Goal: Information Seeking & Learning: Learn about a topic

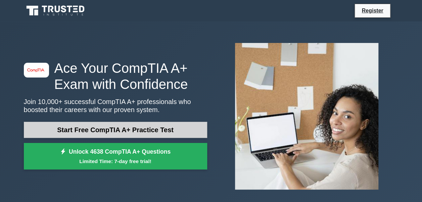
click at [161, 127] on link "Start Free CompTIA A+ Practice Test" at bounding box center [115, 130] width 183 height 16
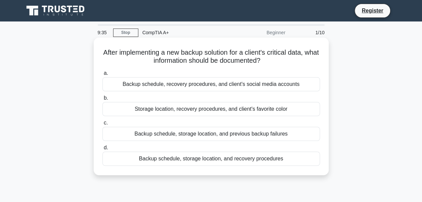
click at [174, 157] on div "Backup schedule, storage location, and recovery procedures" at bounding box center [210, 159] width 217 height 14
click at [102, 150] on input "d. Backup schedule, storage location, and recovery procedures" at bounding box center [102, 148] width 0 height 4
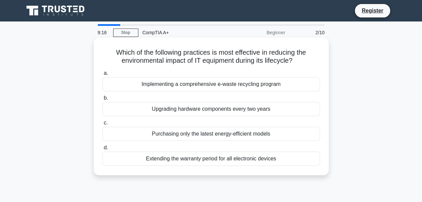
click at [246, 85] on div "Implementing a comprehensive e-waste recycling program" at bounding box center [210, 84] width 217 height 14
click at [102, 75] on input "a. Implementing a comprehensive e-waste recycling program" at bounding box center [102, 73] width 0 height 4
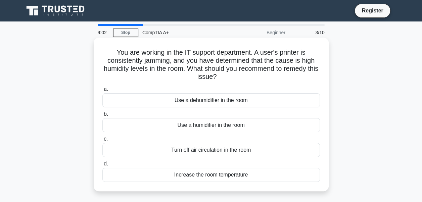
click at [241, 97] on div "Use a dehumidifier in the room" at bounding box center [210, 100] width 217 height 14
click at [102, 92] on input "a. Use a dehumidifier in the room" at bounding box center [102, 89] width 0 height 4
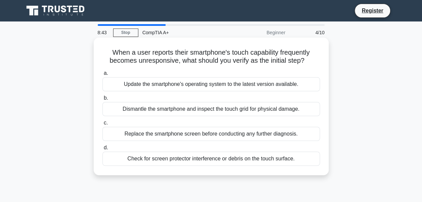
click at [223, 161] on div "Check for screen protector interference or debris on the touch surface." at bounding box center [210, 159] width 217 height 14
click at [102, 150] on input "d. Check for screen protector interference or debris on the touch surface." at bounding box center [102, 148] width 0 height 4
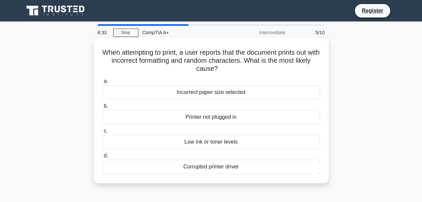
click at [219, 167] on div "Corrupted printer driver" at bounding box center [210, 167] width 217 height 14
click at [102, 158] on input "d. Corrupted printer driver" at bounding box center [102, 156] width 0 height 4
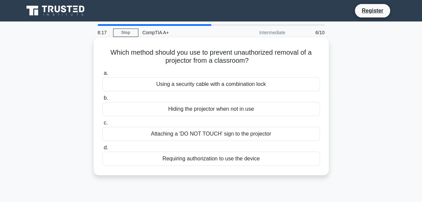
click at [219, 86] on div "Using a security cable with a combination lock" at bounding box center [210, 84] width 217 height 14
click at [102, 75] on input "a. Using a security cable with a combination lock" at bounding box center [102, 73] width 0 height 4
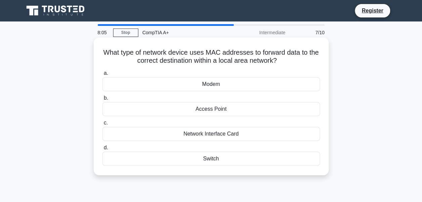
click at [212, 163] on div "Switch" at bounding box center [210, 159] width 217 height 14
click at [102, 150] on input "d. Switch" at bounding box center [102, 148] width 0 height 4
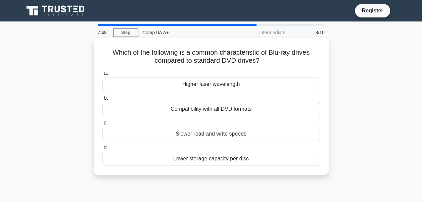
click at [219, 84] on div "Higher laser wavelength" at bounding box center [210, 84] width 217 height 14
click at [102, 75] on input "a. Higher laser wavelength" at bounding box center [102, 73] width 0 height 4
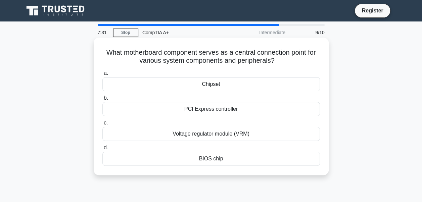
click at [200, 160] on div "BIOS chip" at bounding box center [210, 159] width 217 height 14
click at [102, 150] on input "d. BIOS chip" at bounding box center [102, 148] width 0 height 4
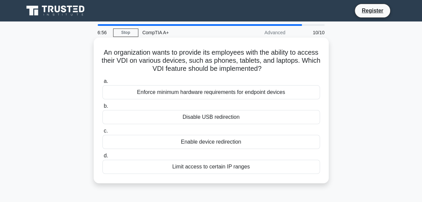
click at [213, 142] on div "Enable device redirection" at bounding box center [210, 142] width 217 height 14
click at [102, 133] on input "c. Enable device redirection" at bounding box center [102, 131] width 0 height 4
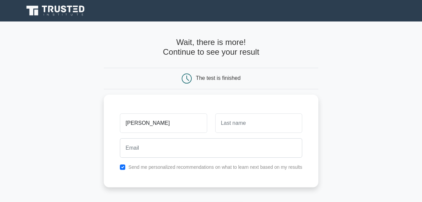
type input "[PERSON_NAME]"
type input "b"
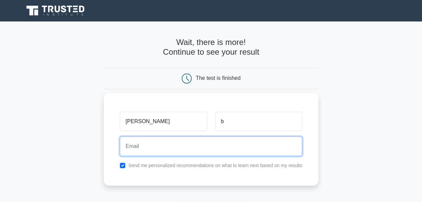
drag, startPoint x: 0, startPoint y: 0, endPoint x: 213, endPoint y: 142, distance: 255.9
click at [213, 142] on input "email" at bounding box center [211, 146] width 182 height 19
type input "[EMAIL_ADDRESS][DOMAIN_NAME]"
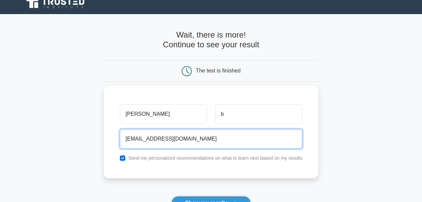
scroll to position [9, 0]
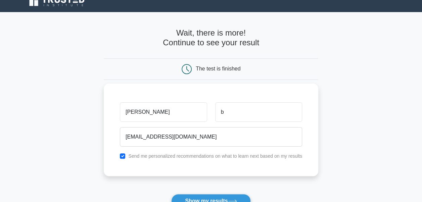
click at [231, 156] on label "Send me personalized recommendations on what to learn next based on my results" at bounding box center [215, 155] width 174 height 5
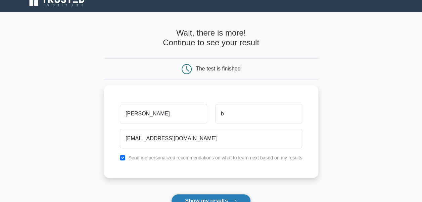
click at [202, 194] on button "Show my results" at bounding box center [210, 201] width 79 height 14
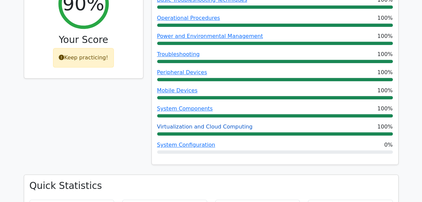
scroll to position [273, 0]
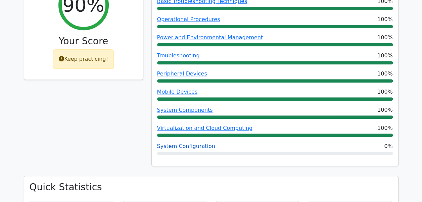
click at [201, 143] on link "System Configuration" at bounding box center [186, 146] width 58 height 6
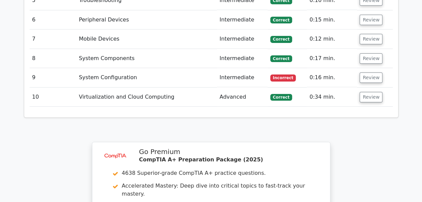
scroll to position [1025, 0]
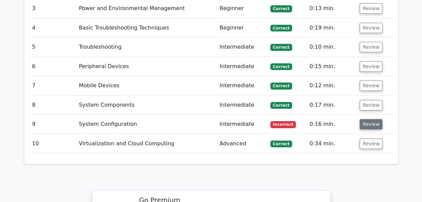
click at [369, 119] on button "Review" at bounding box center [370, 124] width 23 height 10
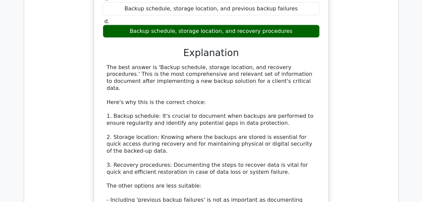
scroll to position [670, 0]
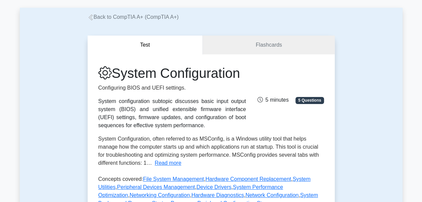
scroll to position [22, 0]
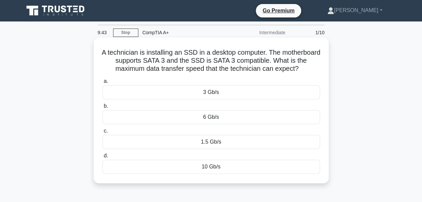
click at [208, 115] on div "6 Gb/s" at bounding box center [210, 117] width 217 height 14
click at [102, 108] on input "b. 6 Gb/s" at bounding box center [102, 106] width 0 height 4
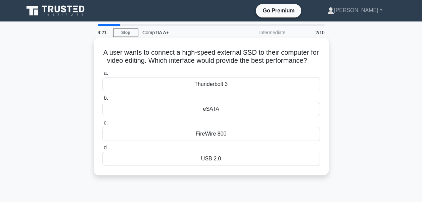
click at [208, 166] on div "USB 2.0" at bounding box center [210, 159] width 217 height 14
click at [102, 150] on input "d. USB 2.0" at bounding box center [102, 148] width 0 height 4
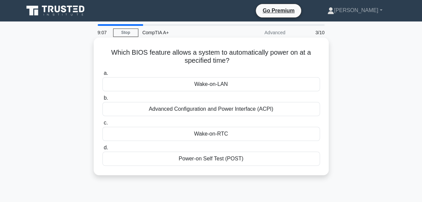
click at [214, 136] on div "Wake-on-RTC" at bounding box center [210, 134] width 217 height 14
click at [102, 125] on input "c. Wake-on-RTC" at bounding box center [102, 123] width 0 height 4
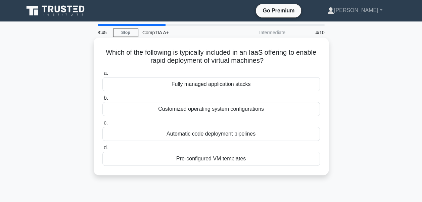
click at [215, 158] on div "Pre-configured VM templates" at bounding box center [210, 159] width 217 height 14
click at [102, 150] on input "d. Pre-configured VM templates" at bounding box center [102, 148] width 0 height 4
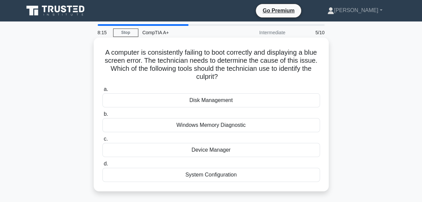
click at [209, 127] on div "Windows Memory Diagnostic" at bounding box center [210, 125] width 217 height 14
click at [102, 116] on input "b. Windows Memory Diagnostic" at bounding box center [102, 114] width 0 height 4
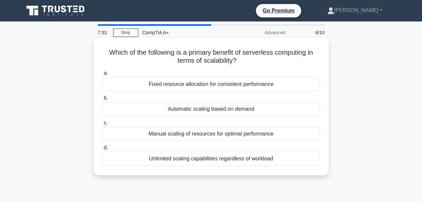
click at [247, 112] on div "Automatic scaling based on demand" at bounding box center [210, 109] width 217 height 14
click at [102, 100] on input "b. Automatic scaling based on demand" at bounding box center [102, 98] width 0 height 4
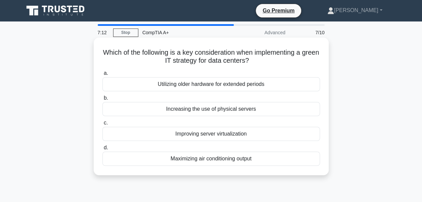
click at [227, 161] on div "Maximizing air conditioning output" at bounding box center [210, 159] width 217 height 14
click at [102, 150] on input "d. Maximizing air conditioning output" at bounding box center [102, 148] width 0 height 4
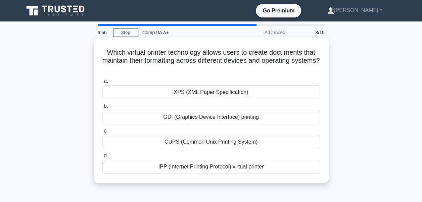
click at [202, 169] on div "IPP (Internet Printing Protocol) virtual printer" at bounding box center [210, 167] width 217 height 14
click at [102, 158] on input "d. IPP (Internet Printing Protocol) virtual printer" at bounding box center [102, 156] width 0 height 4
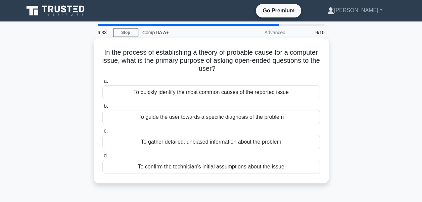
click at [204, 145] on div "To gather detailed, unbiased information about the problem" at bounding box center [210, 142] width 217 height 14
click at [102, 133] on input "c. To gather detailed, unbiased information about the problem" at bounding box center [102, 131] width 0 height 4
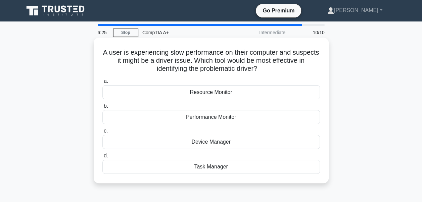
click at [206, 140] on div "Device Manager" at bounding box center [210, 142] width 217 height 14
click at [102, 133] on input "c. Device Manager" at bounding box center [102, 131] width 0 height 4
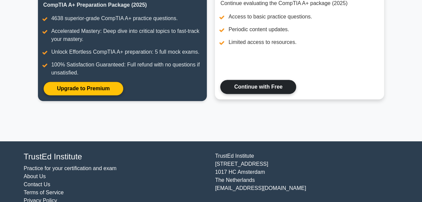
scroll to position [108, 0]
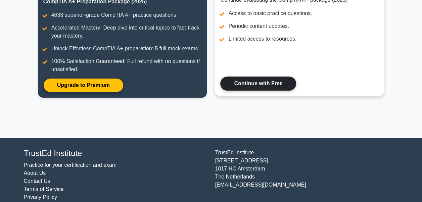
click at [268, 88] on link "Continue with Free" at bounding box center [258, 84] width 76 height 14
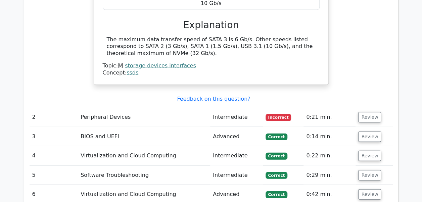
scroll to position [729, 0]
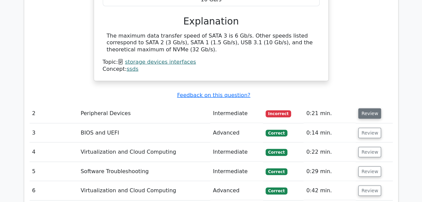
click at [359, 108] on button "Review" at bounding box center [369, 113] width 23 height 10
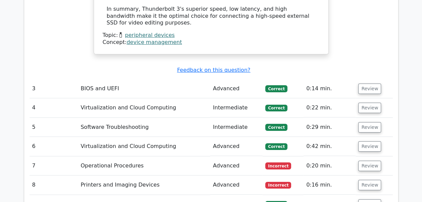
scroll to position [1138, 0]
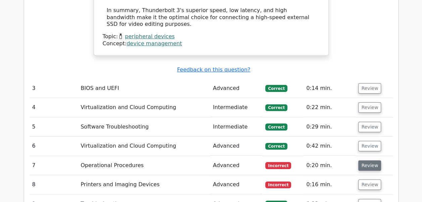
click at [363, 160] on button "Review" at bounding box center [369, 165] width 23 height 10
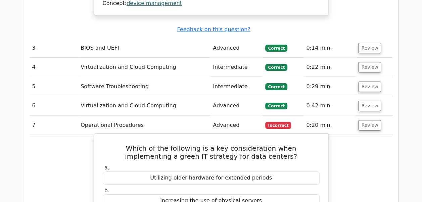
scroll to position [1167, 0]
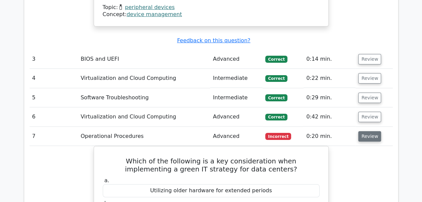
click at [374, 131] on button "Review" at bounding box center [369, 136] width 23 height 10
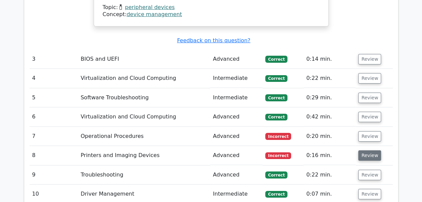
click at [365, 150] on button "Review" at bounding box center [369, 155] width 23 height 10
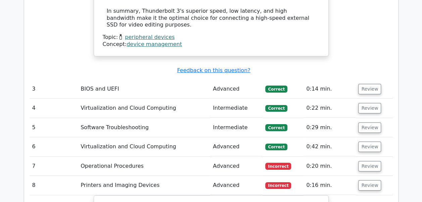
scroll to position [1137, 0]
click at [371, 142] on button "Review" at bounding box center [369, 147] width 23 height 10
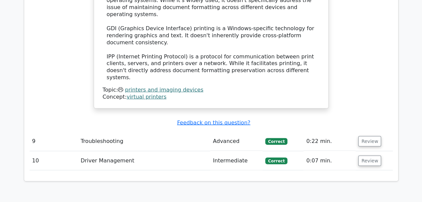
scroll to position [1883, 0]
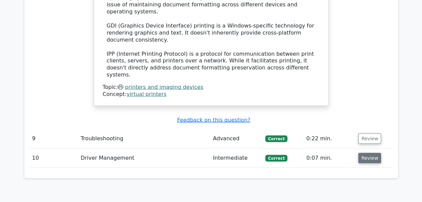
click at [365, 153] on button "Review" at bounding box center [369, 158] width 23 height 10
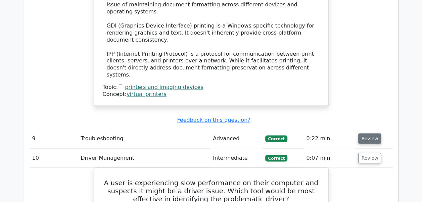
click at [370, 133] on button "Review" at bounding box center [369, 138] width 23 height 10
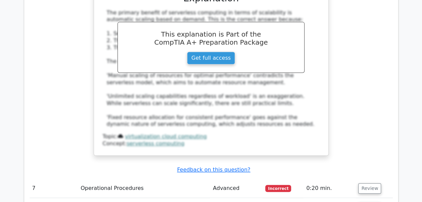
scroll to position [1490, 0]
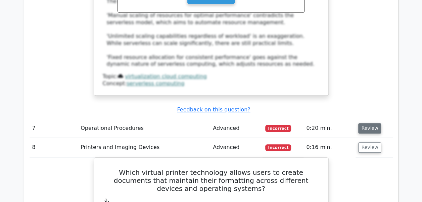
click at [364, 123] on button "Review" at bounding box center [369, 128] width 23 height 10
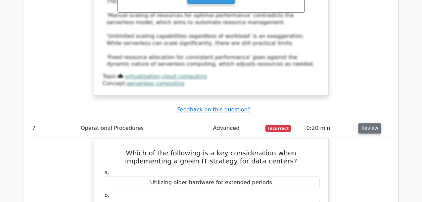
click at [364, 123] on button "Review" at bounding box center [369, 128] width 23 height 10
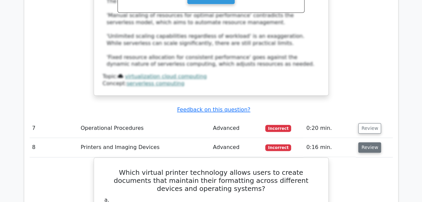
click at [359, 142] on button "Review" at bounding box center [369, 147] width 23 height 10
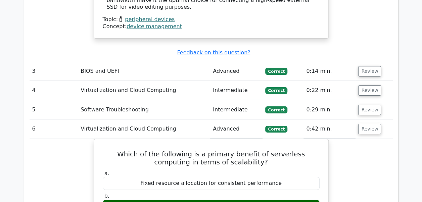
scroll to position [1153, 0]
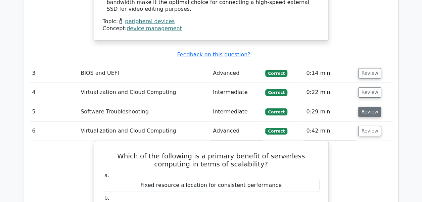
click at [368, 107] on button "Review" at bounding box center [369, 112] width 23 height 10
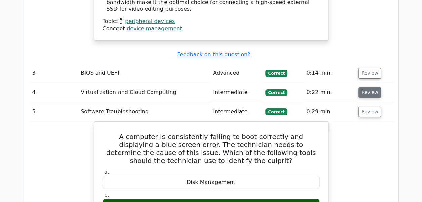
click at [366, 87] on button "Review" at bounding box center [369, 92] width 23 height 10
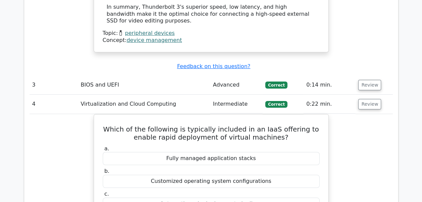
scroll to position [1140, 0]
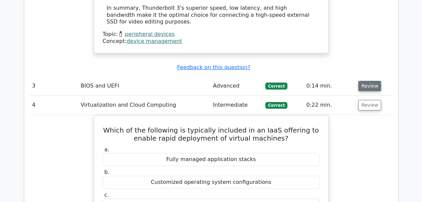
click at [358, 81] on button "Review" at bounding box center [369, 86] width 23 height 10
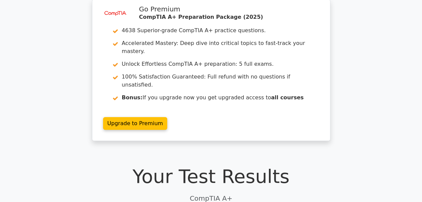
scroll to position [0, 0]
